Goal: Task Accomplishment & Management: Use online tool/utility

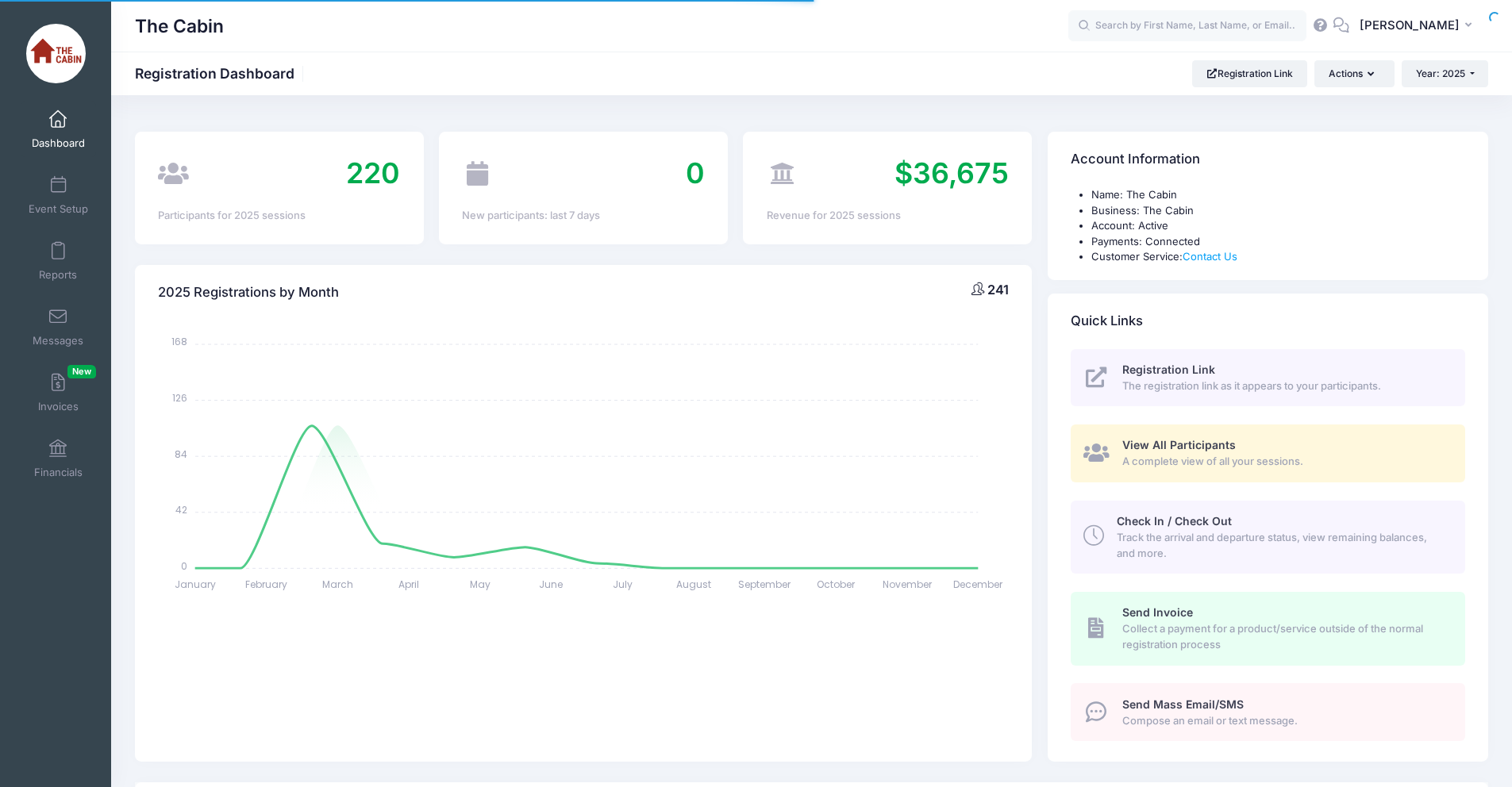
select select
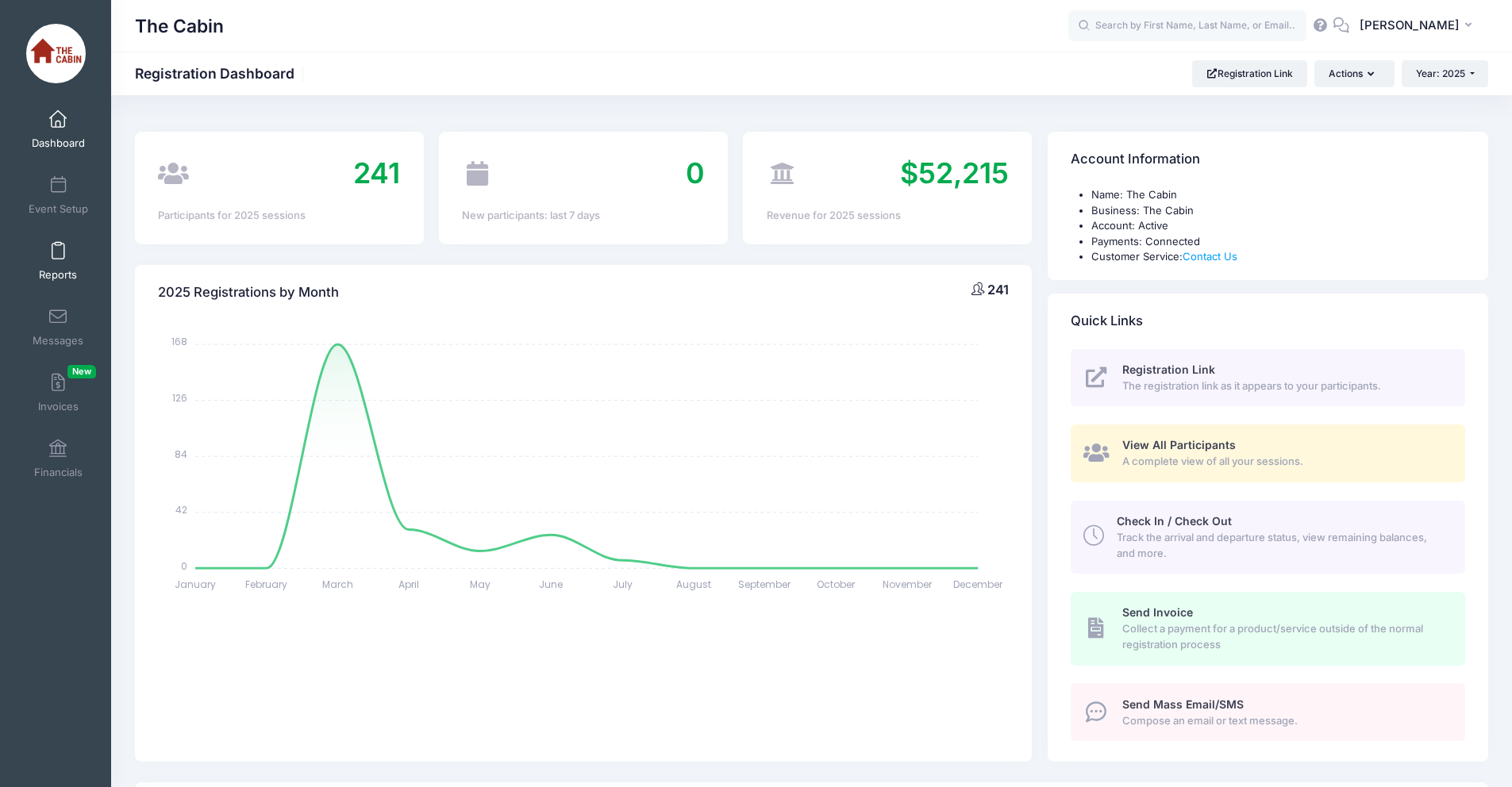
click at [69, 251] on link "Reports" at bounding box center [59, 261] width 76 height 56
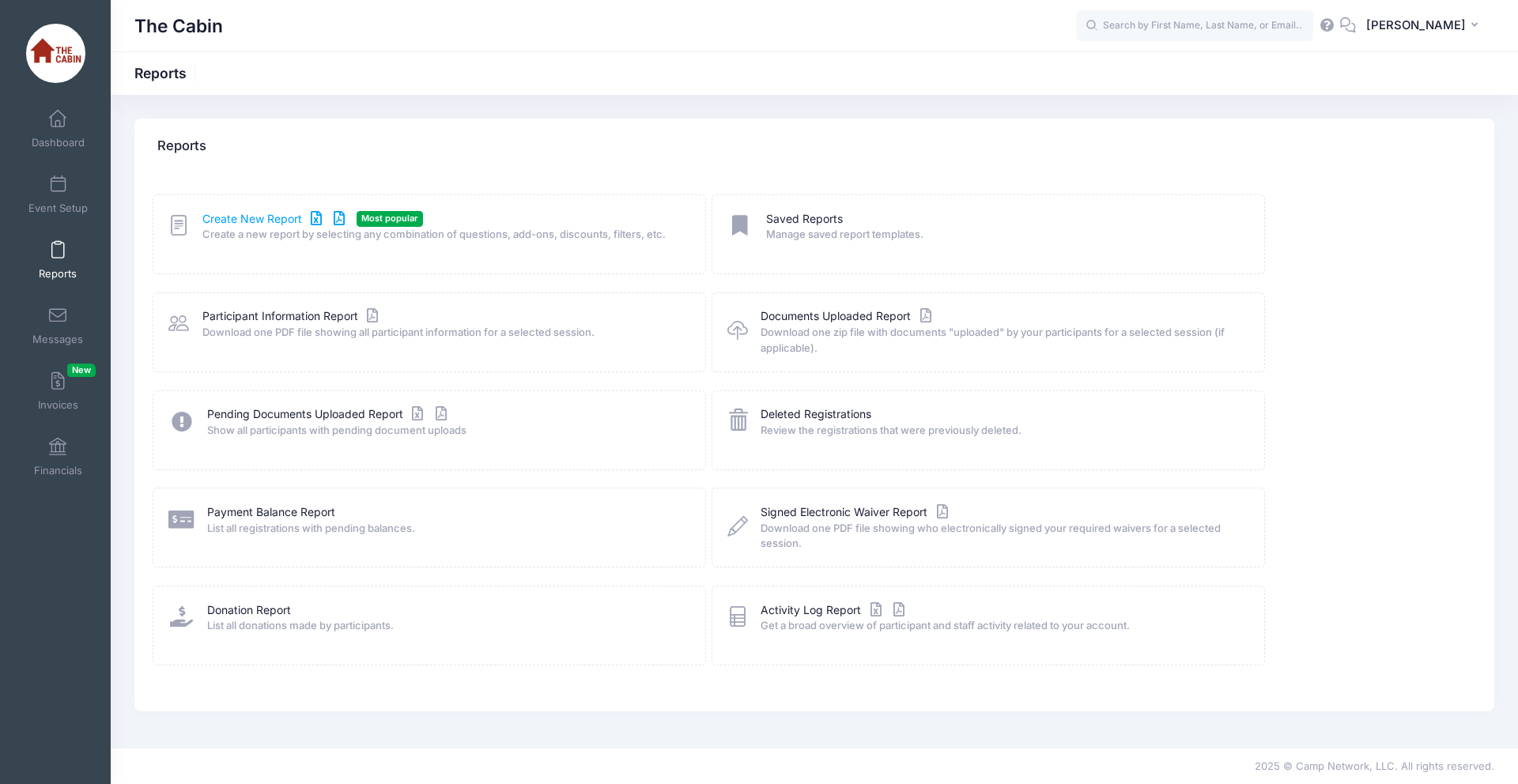
click at [262, 219] on link "Create New Report" at bounding box center [275, 219] width 147 height 17
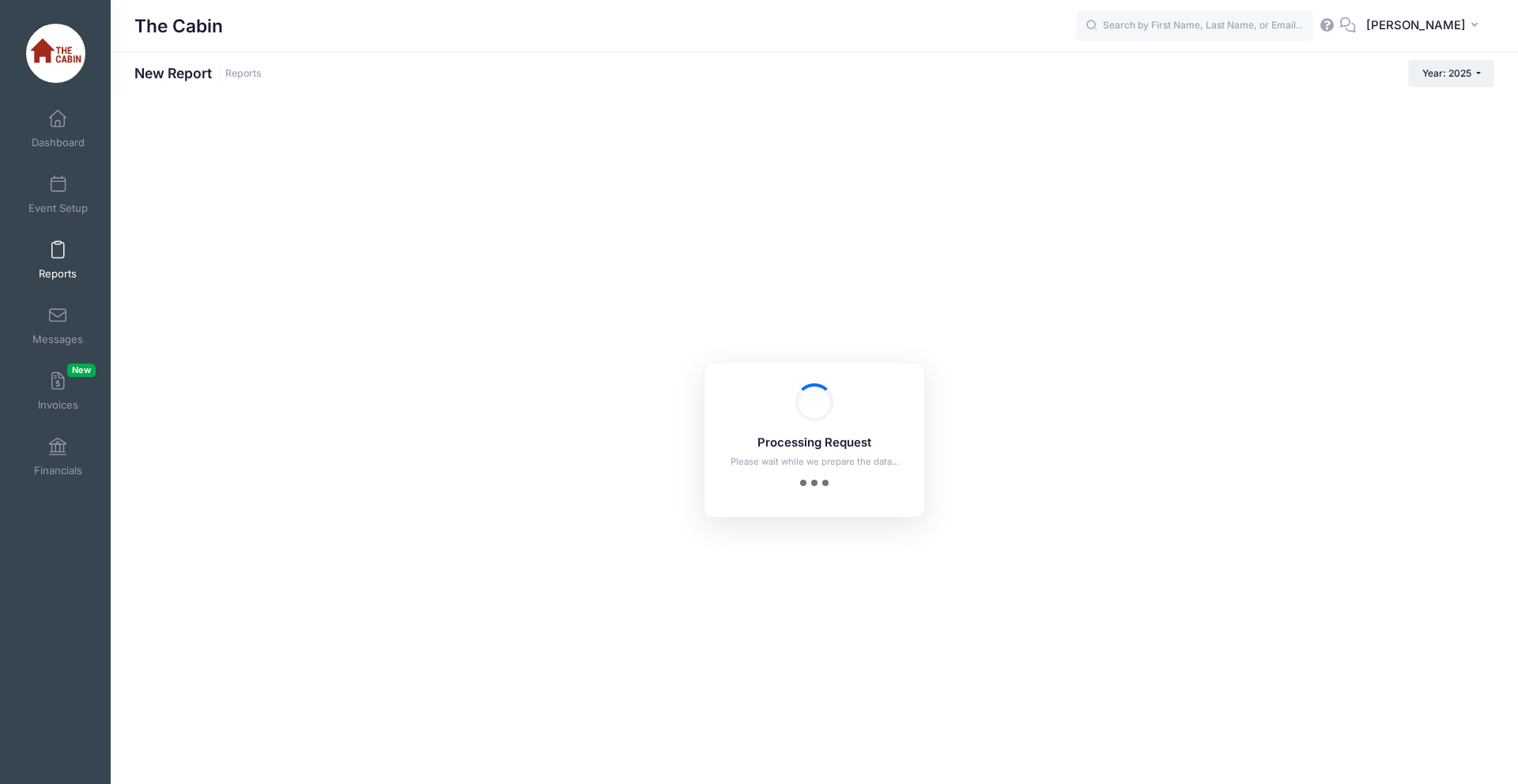
checkbox input "true"
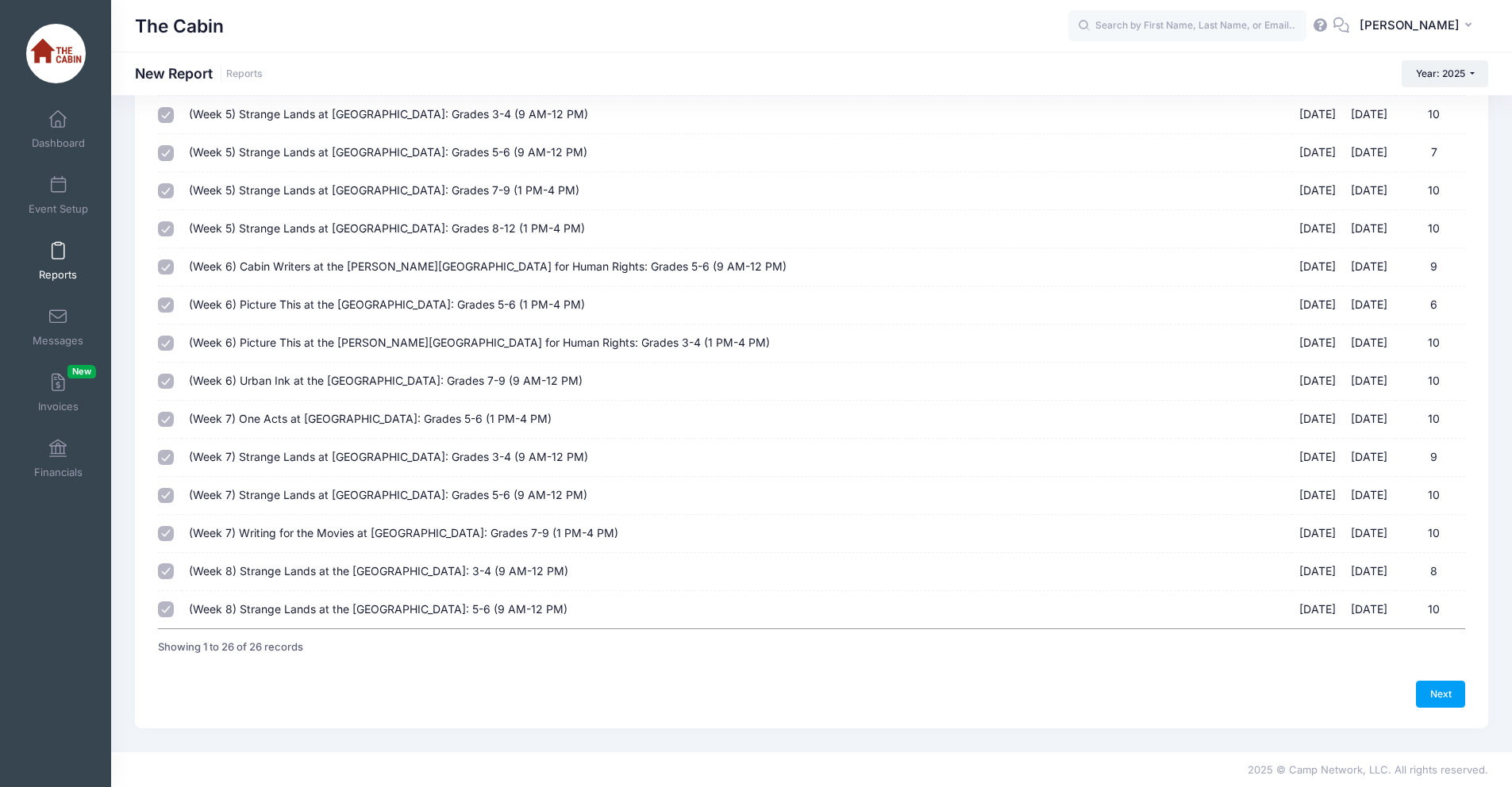
scroll to position [593, 0]
click at [1436, 698] on link "Next" at bounding box center [1440, 696] width 49 height 27
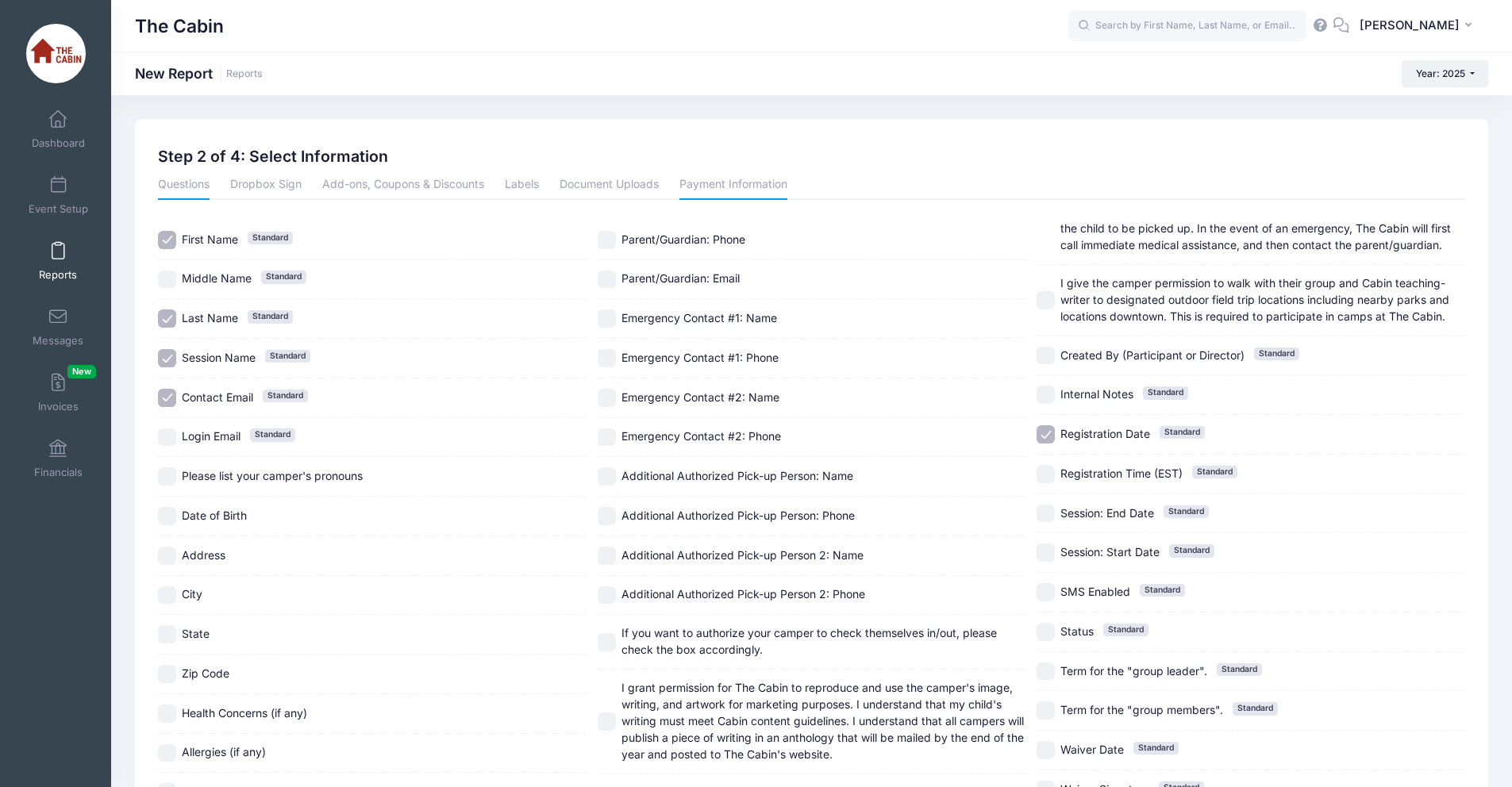
click at [759, 185] on link "Payment Information" at bounding box center [733, 186] width 108 height 29
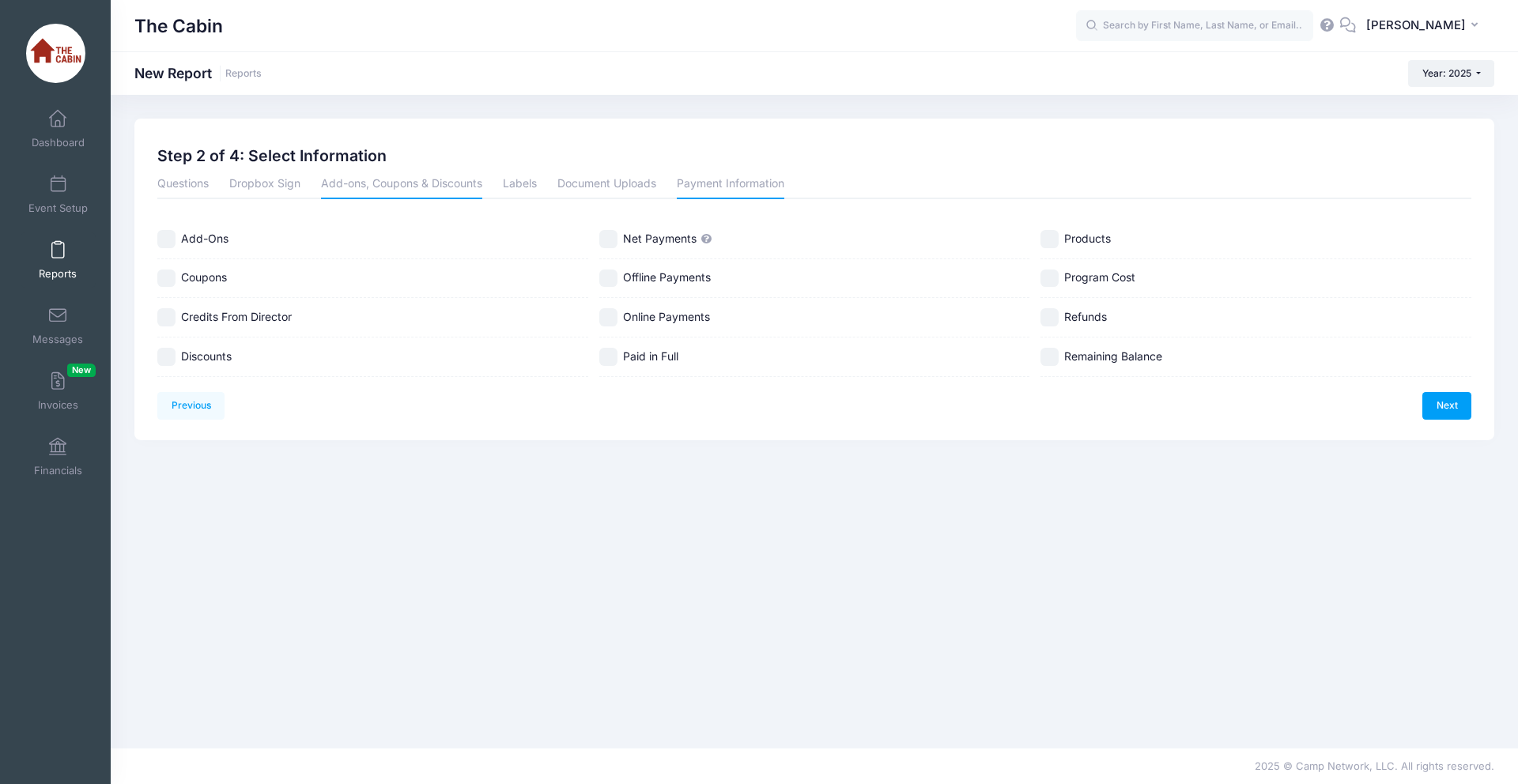
click at [466, 190] on link "Add-ons, Coupons & Discounts" at bounding box center [401, 185] width 161 height 29
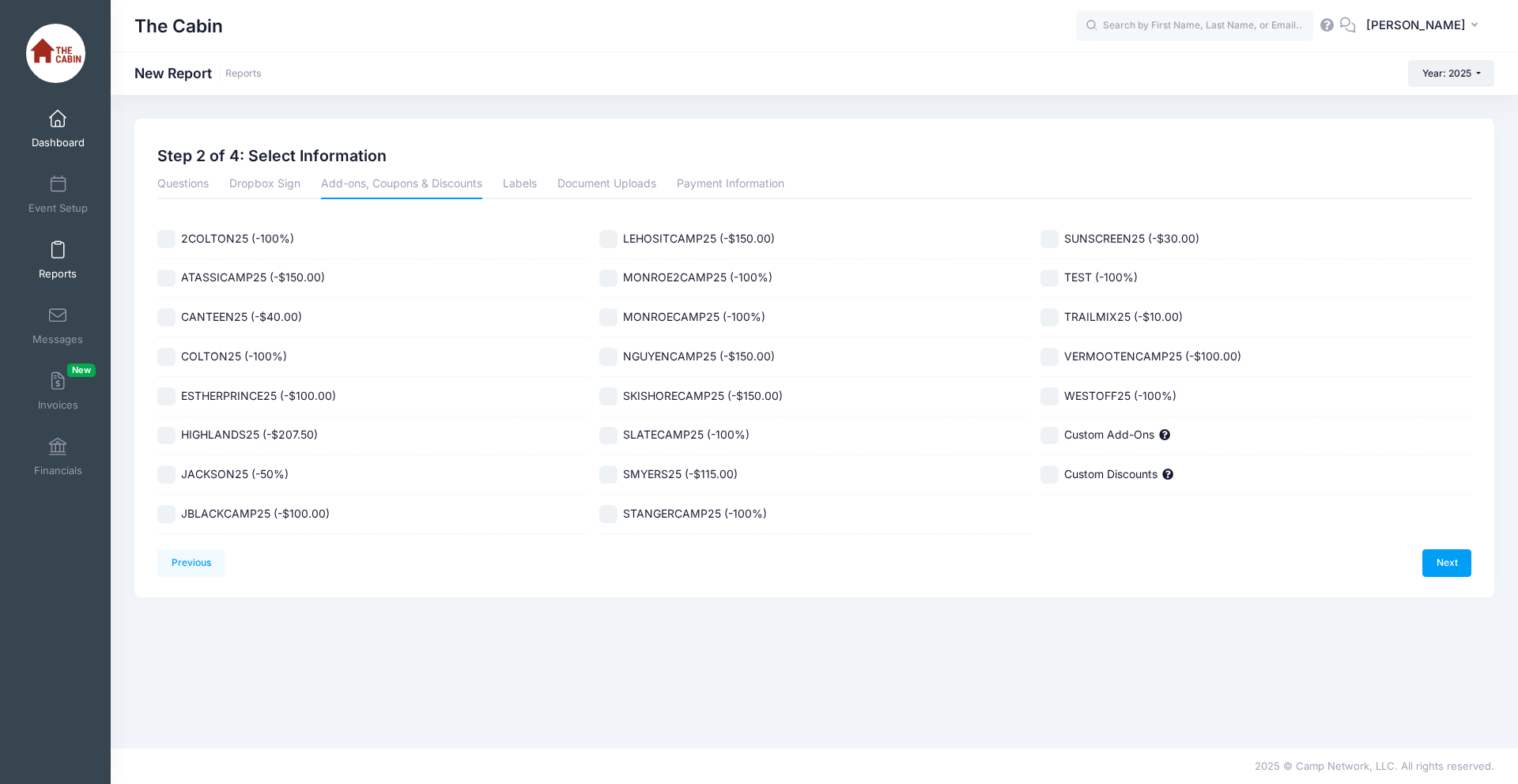
click at [37, 139] on span "Dashboard" at bounding box center [58, 143] width 53 height 14
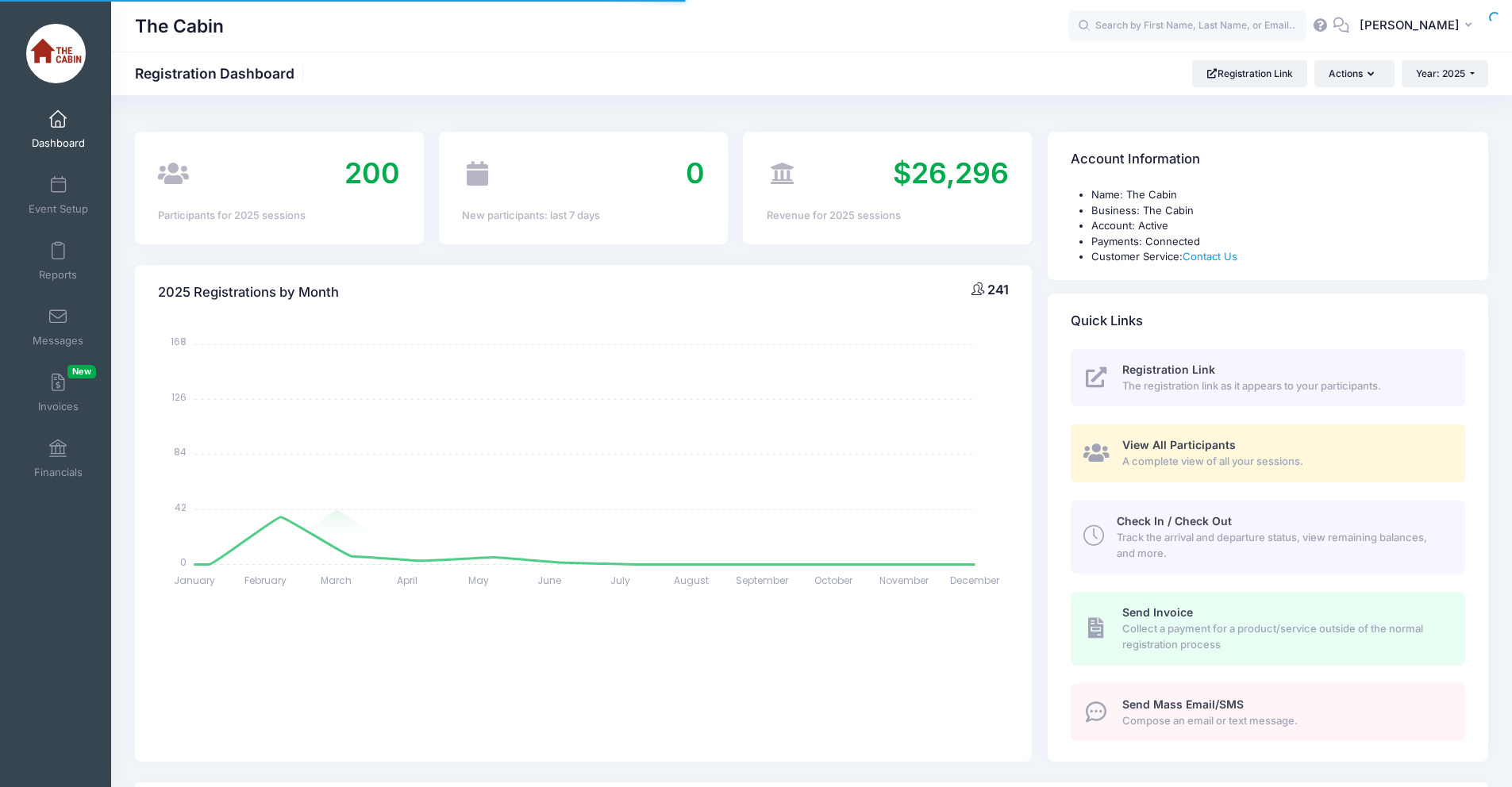
select select
